Goal: Find contact information: Find contact information

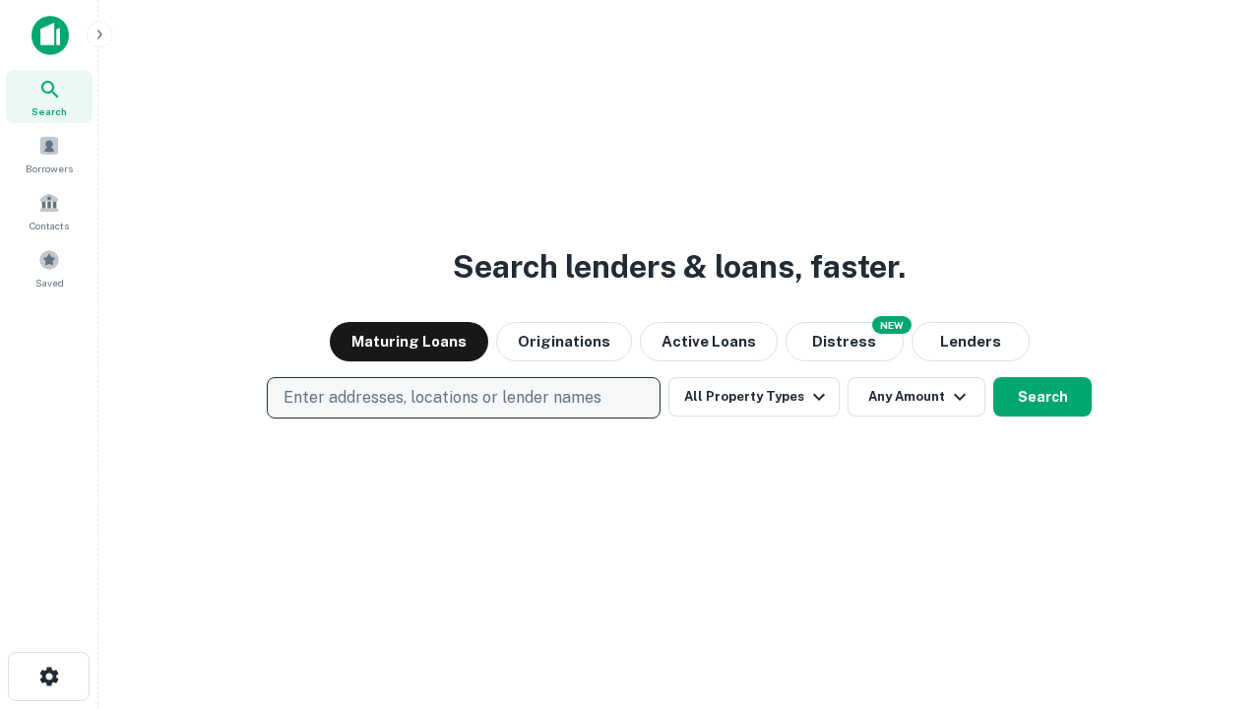
click at [463, 398] on p "Enter addresses, locations or lender names" at bounding box center [443, 398] width 318 height 24
type input "**********"
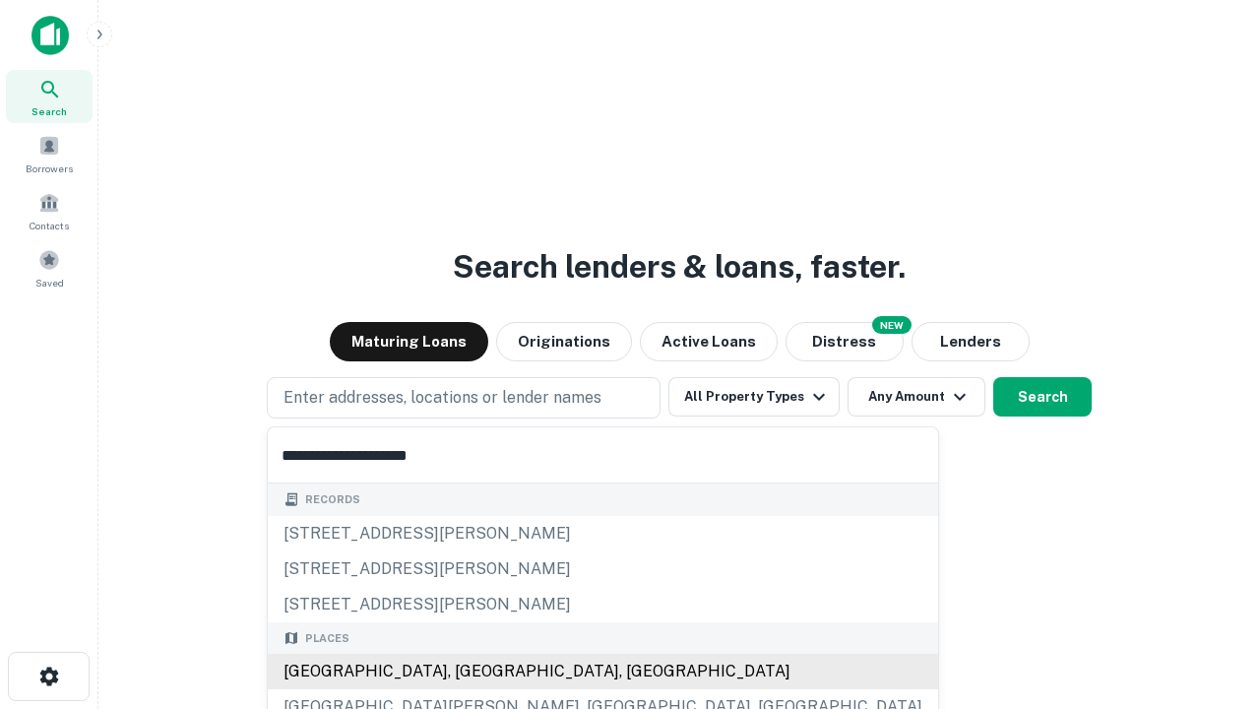
click at [471, 672] on div "[GEOGRAPHIC_DATA], [GEOGRAPHIC_DATA], [GEOGRAPHIC_DATA]" at bounding box center [603, 671] width 671 height 35
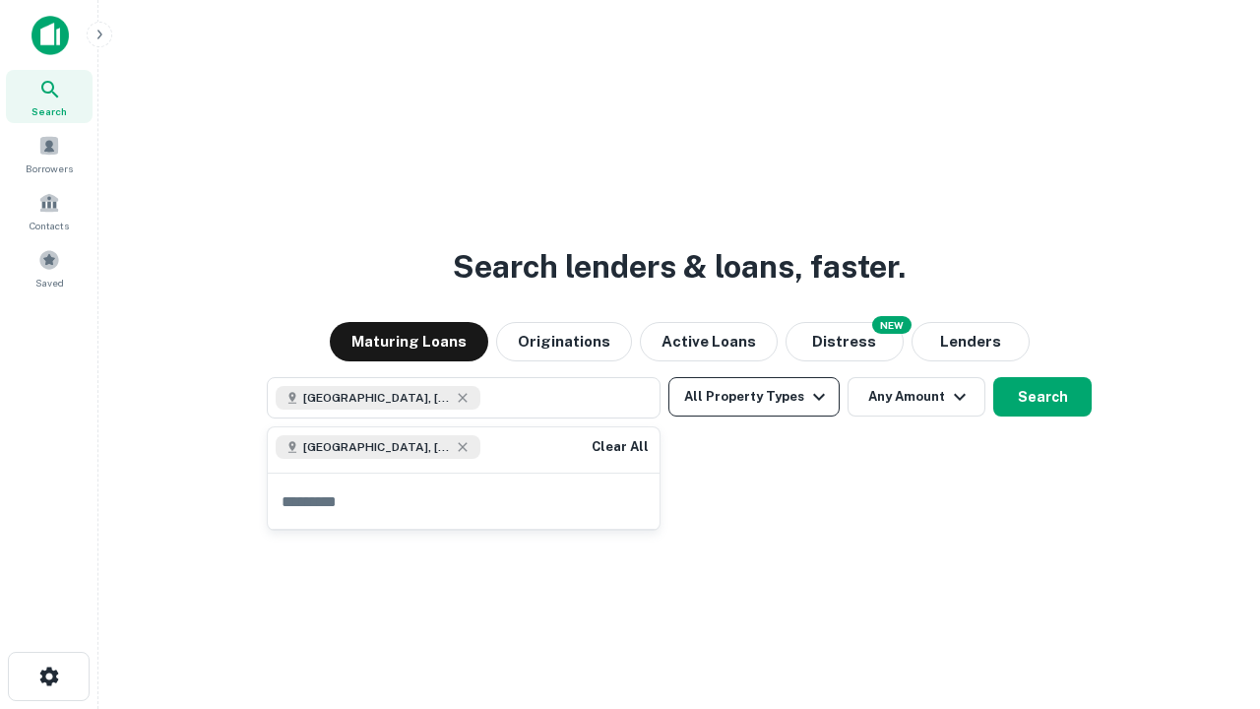
click at [754, 397] on button "All Property Types" at bounding box center [754, 396] width 171 height 39
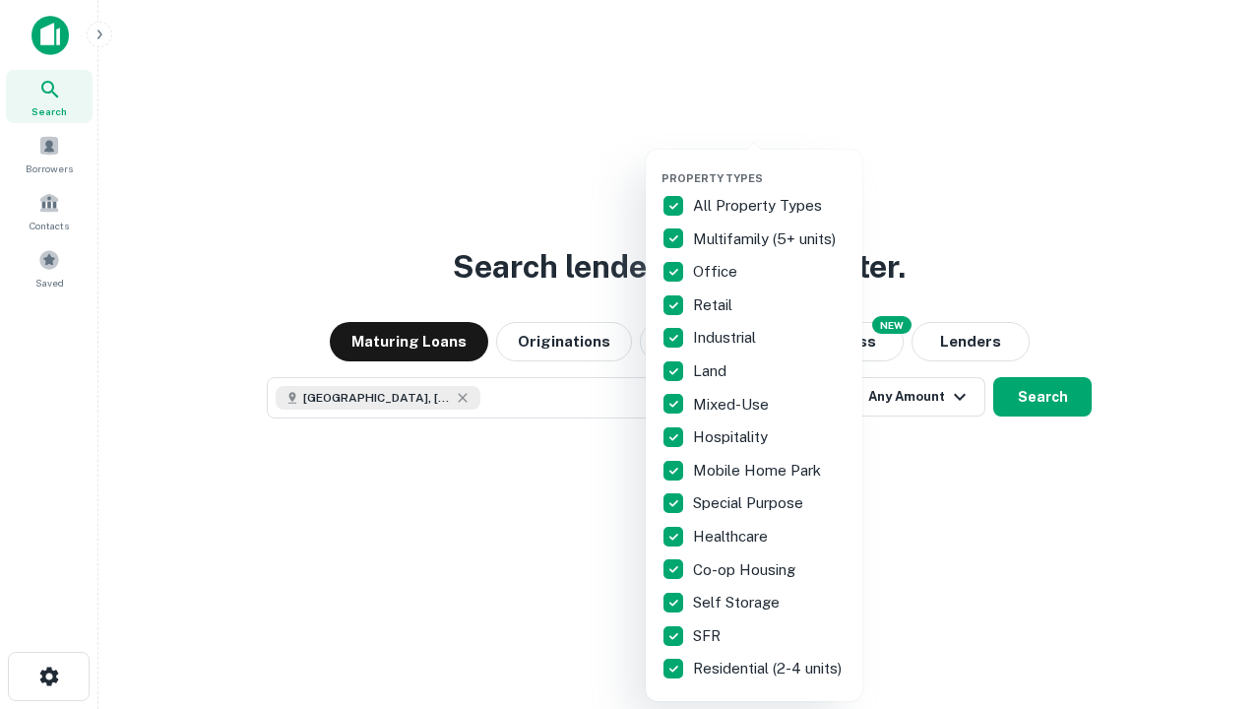
click at [770, 165] on button "button" at bounding box center [770, 165] width 217 height 1
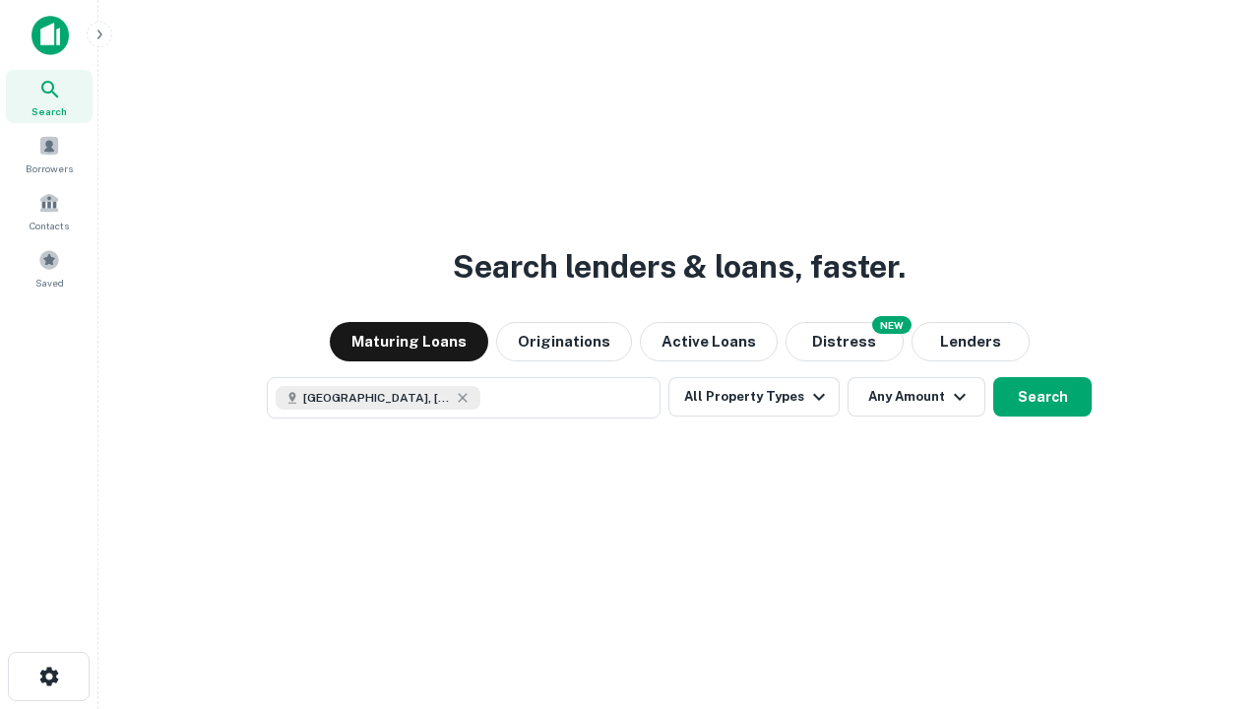
scroll to position [32, 0]
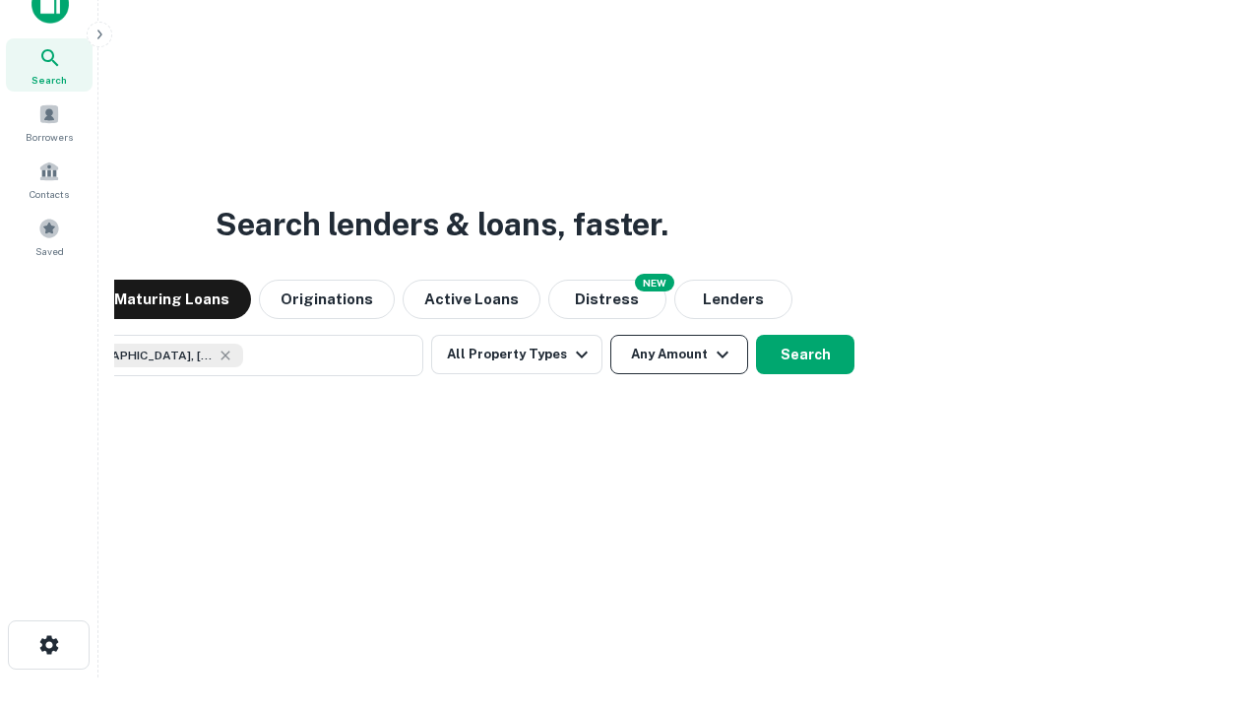
click at [610, 335] on button "Any Amount" at bounding box center [679, 354] width 138 height 39
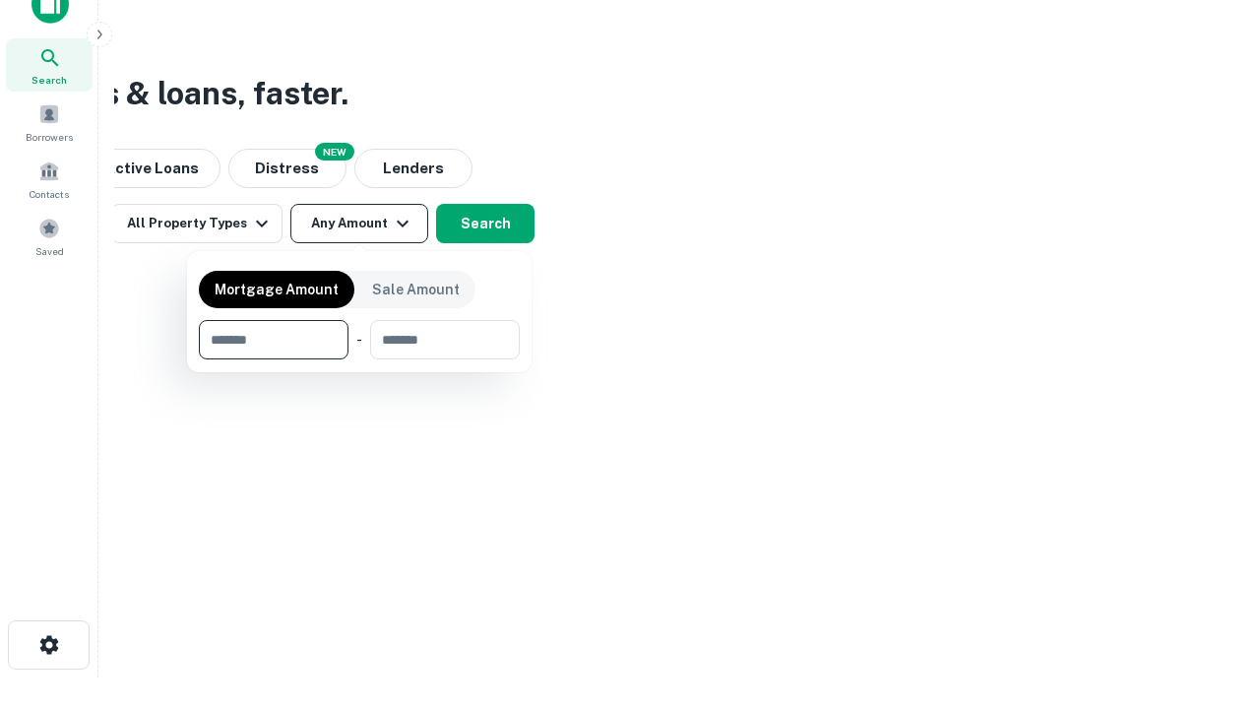
type input "*******"
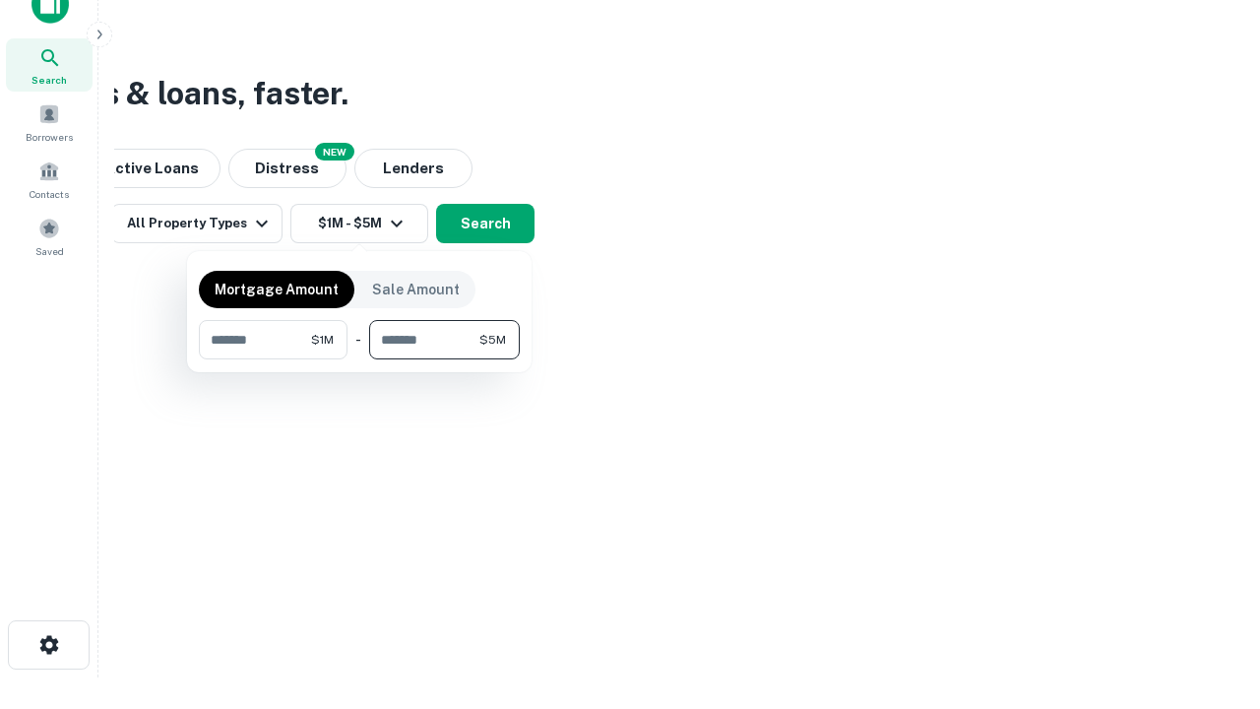
type input "*******"
click at [359, 359] on button "button" at bounding box center [359, 359] width 321 height 1
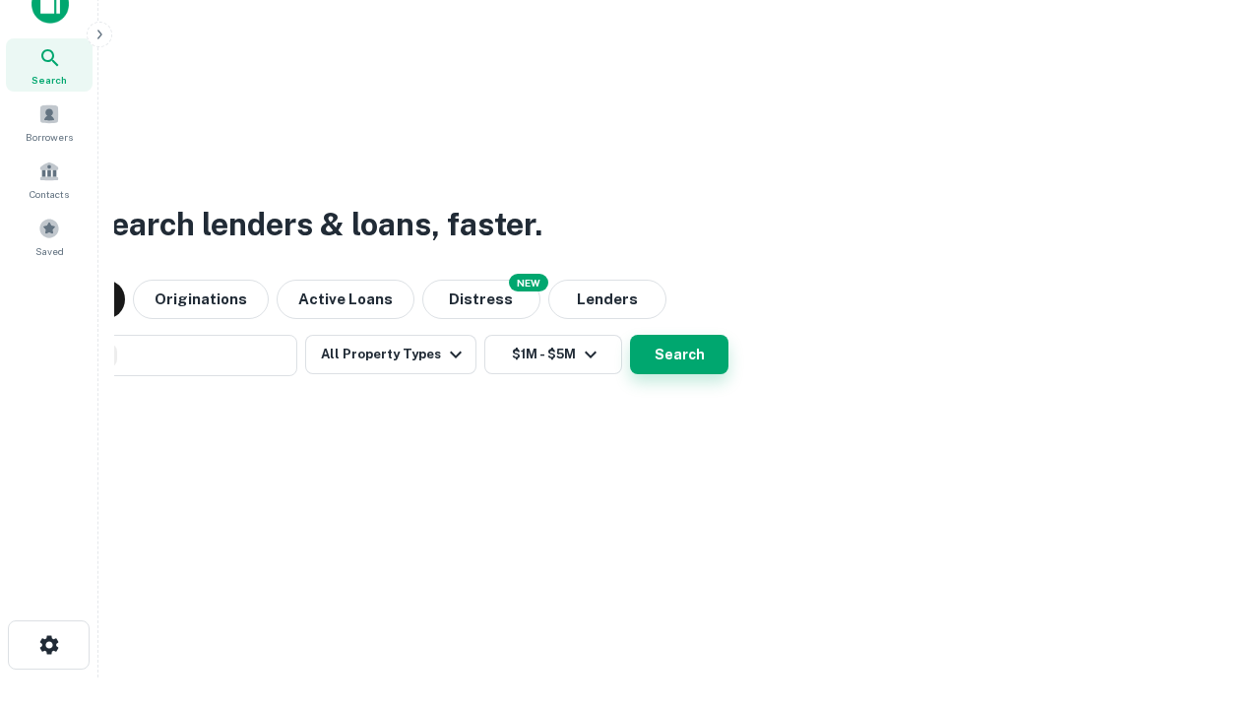
click at [630, 335] on button "Search" at bounding box center [679, 354] width 98 height 39
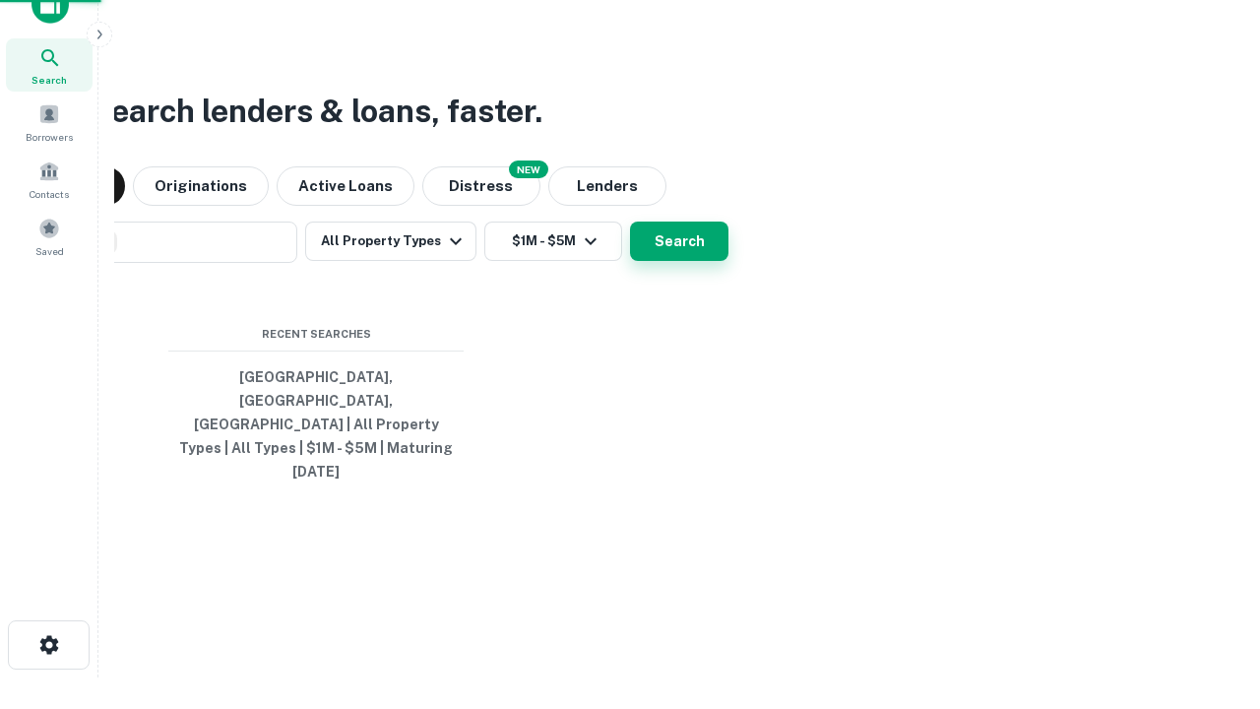
scroll to position [52, 557]
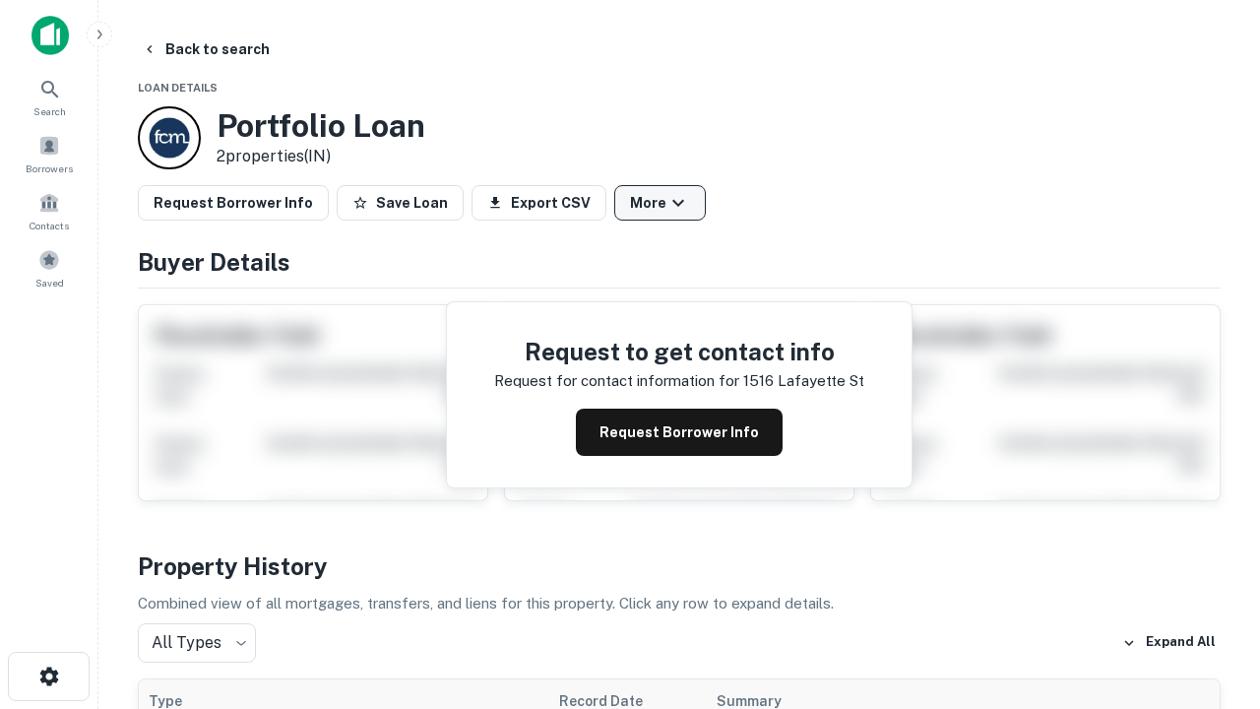
click at [660, 203] on button "More" at bounding box center [660, 202] width 92 height 35
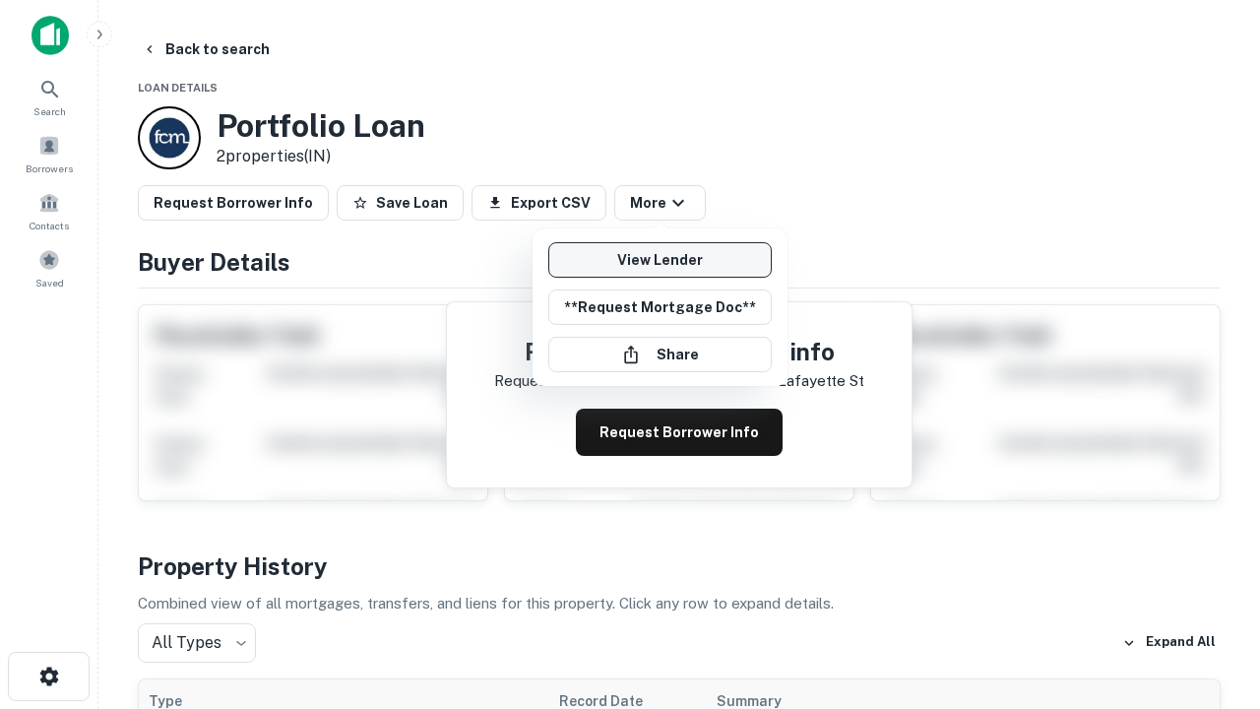
click at [660, 260] on link "View Lender" at bounding box center [660, 259] width 224 height 35
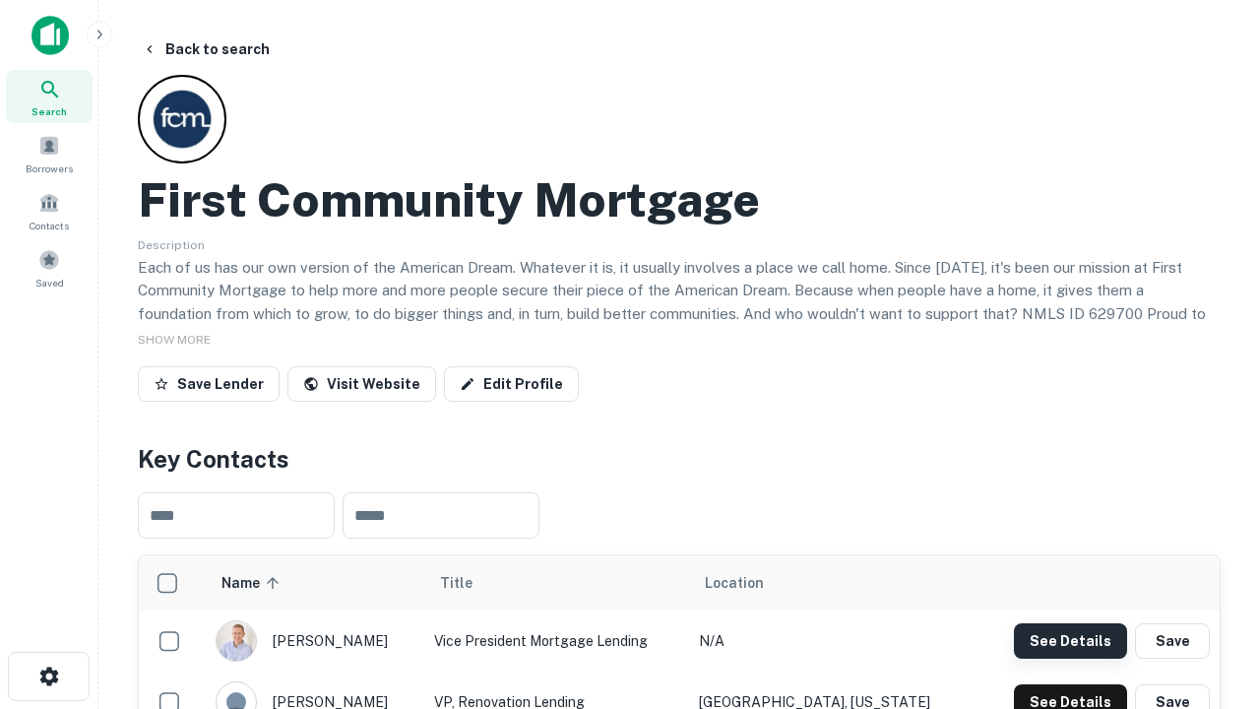
click at [1070, 640] on button "See Details" at bounding box center [1070, 640] width 113 height 35
click at [48, 676] on icon "button" at bounding box center [49, 677] width 24 height 24
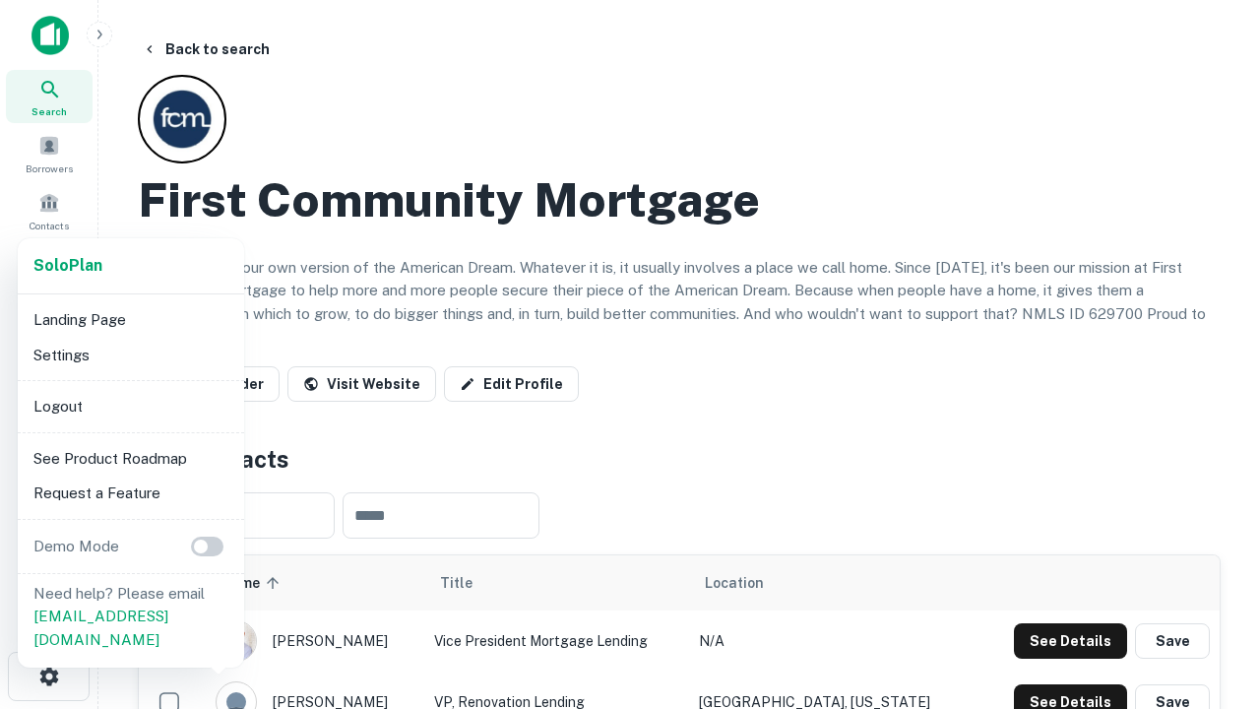
click at [130, 406] on li "Logout" at bounding box center [131, 406] width 211 height 35
